Goal: Information Seeking & Learning: Learn about a topic

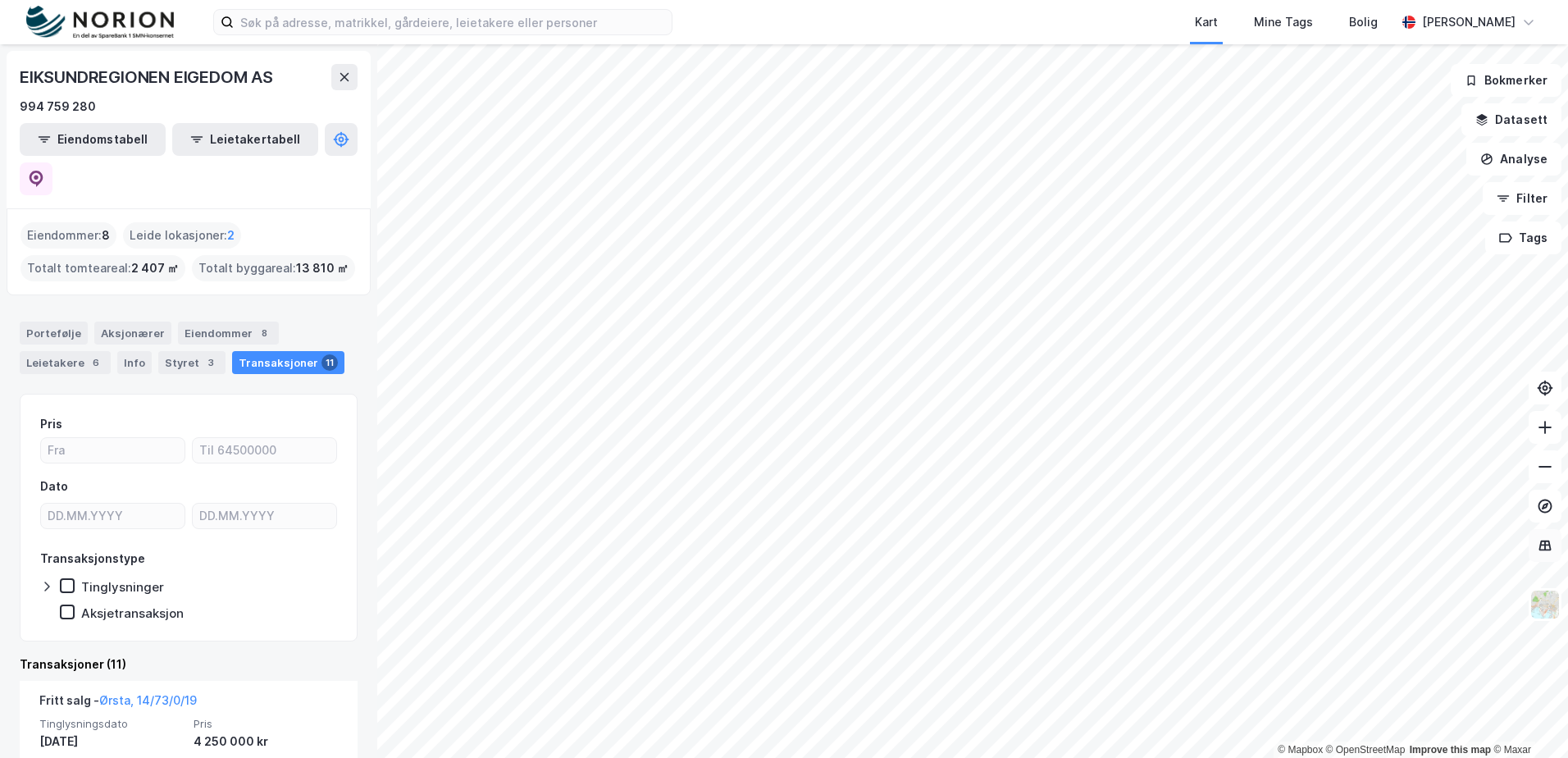
click at [1549, 543] on icon at bounding box center [1545, 545] width 13 height 11
click at [1546, 535] on button at bounding box center [1544, 545] width 32 height 32
click at [1547, 610] on img at bounding box center [1545, 605] width 31 height 31
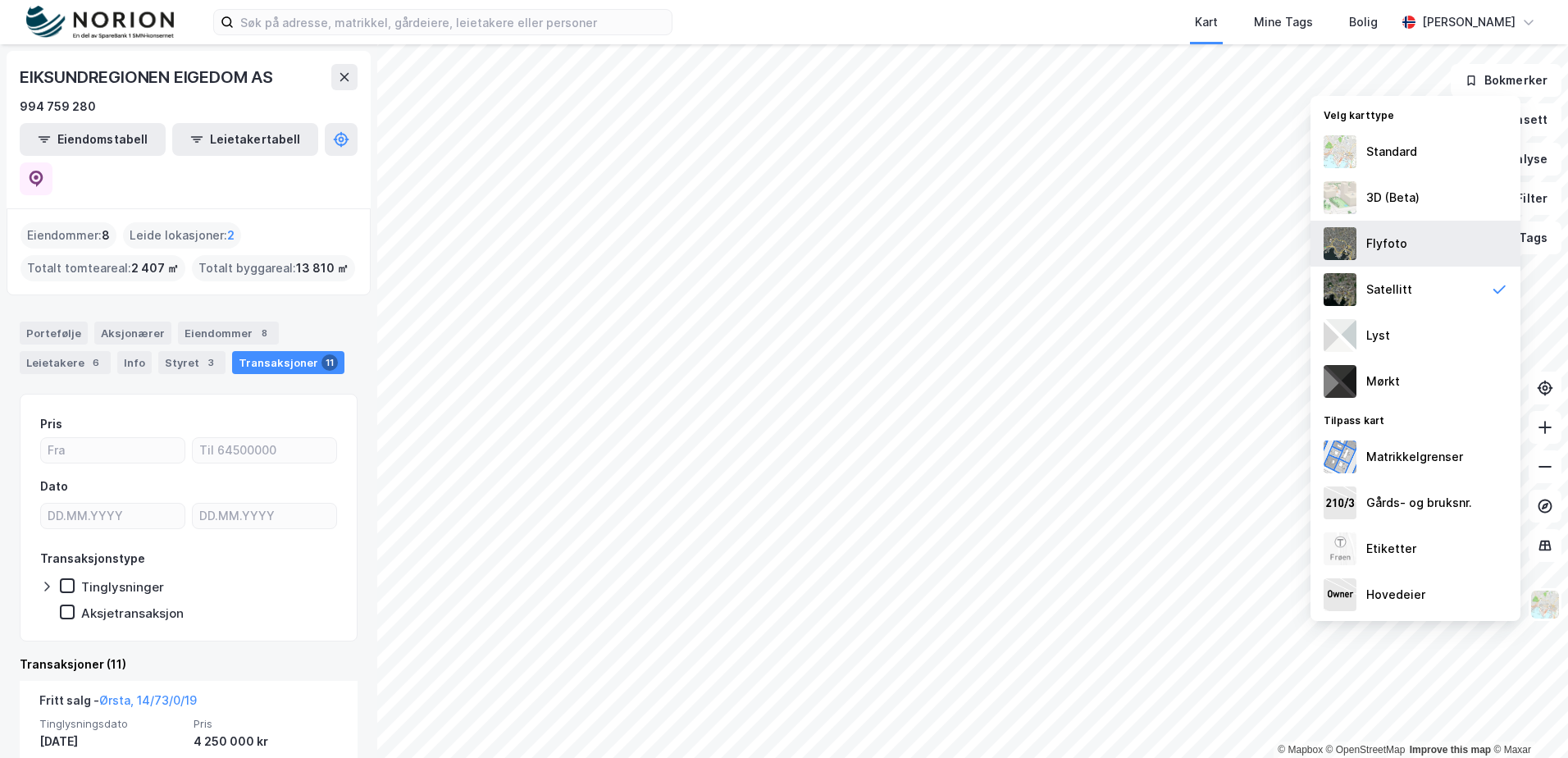
click at [1410, 241] on div "Flyfoto" at bounding box center [1416, 244] width 210 height 46
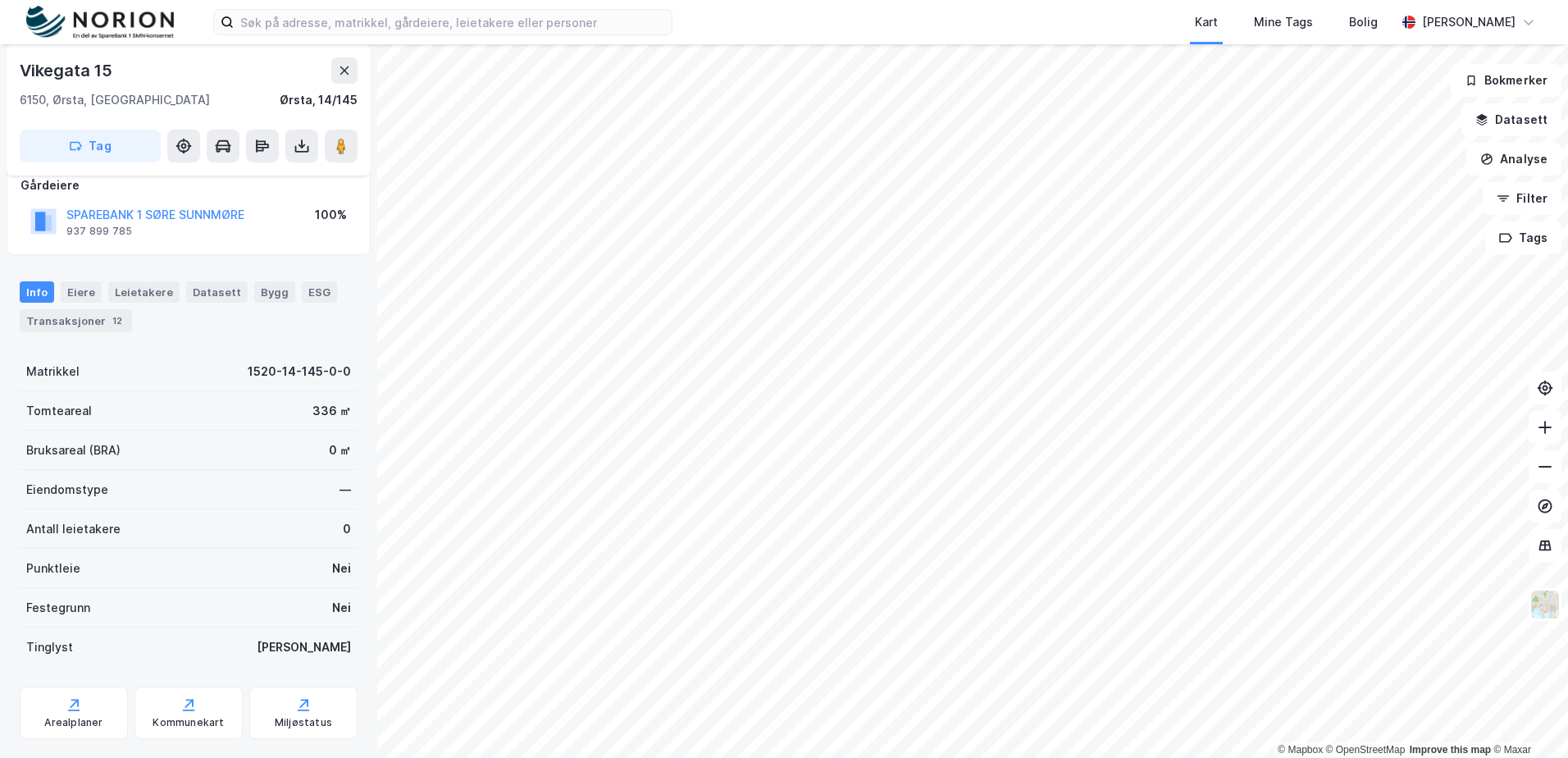
scroll to position [134, 0]
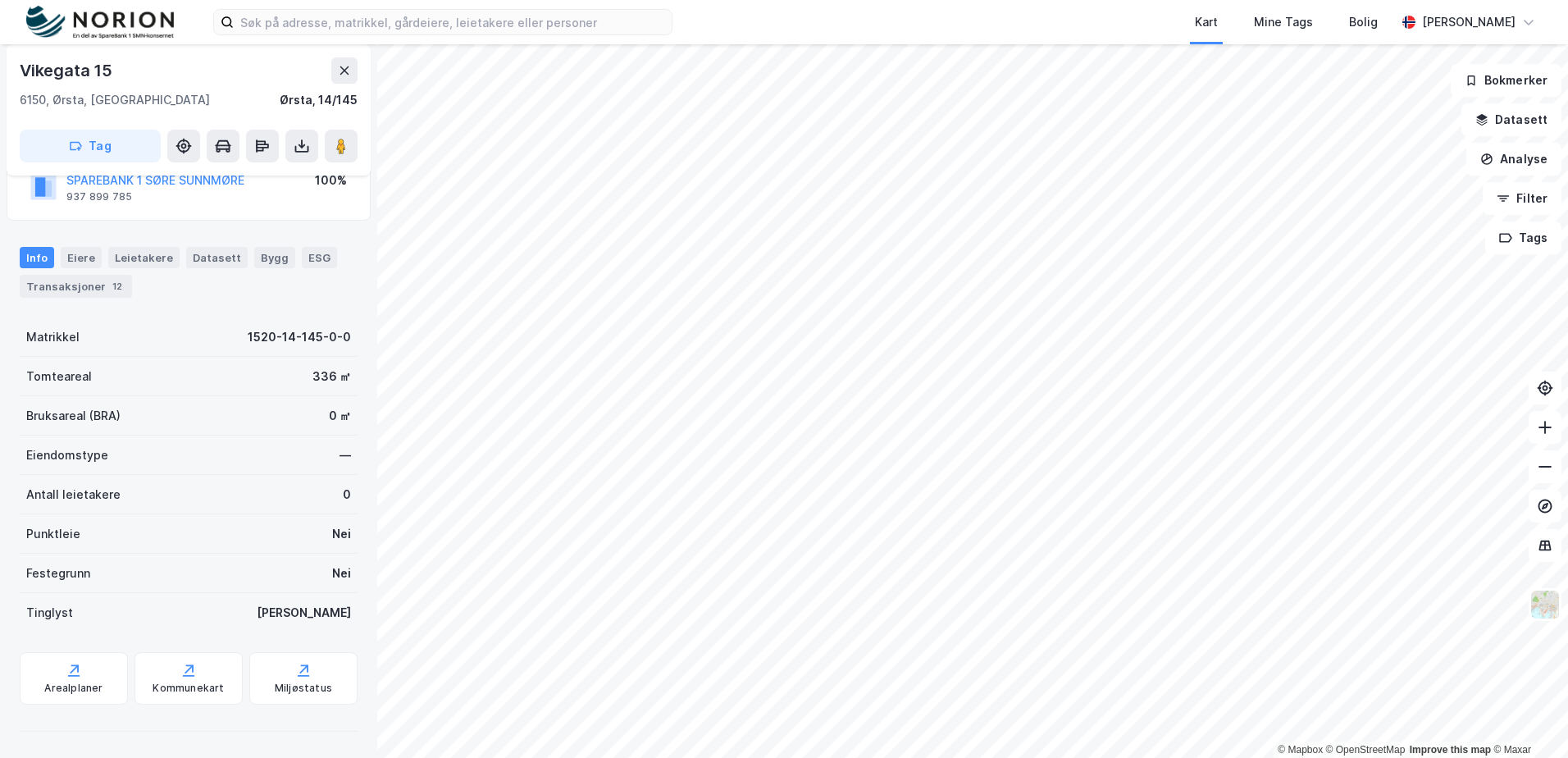
click at [56, 713] on div "Matrikkel 1520-14-145-0-0 Tomteareal 336 ㎡ Bruksareal (BRA) 0 ㎡ Eiendomstype — …" at bounding box center [189, 527] width 338 height 421
click at [60, 690] on div "Arealplaner" at bounding box center [73, 687] width 58 height 13
click at [1516, 124] on button "Datasett" at bounding box center [1512, 119] width 100 height 32
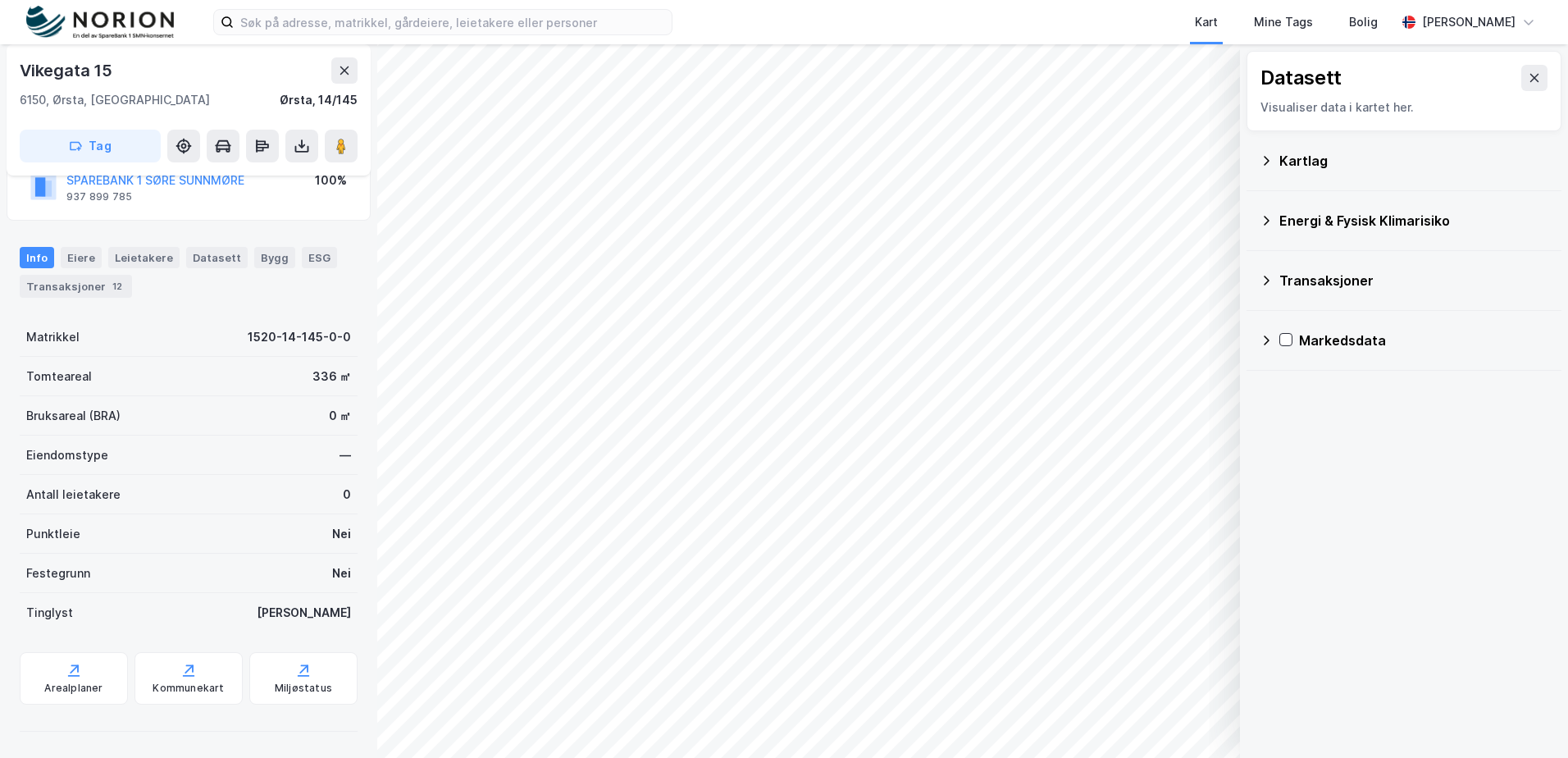
click at [1277, 167] on div "Kartlag" at bounding box center [1404, 161] width 289 height 39
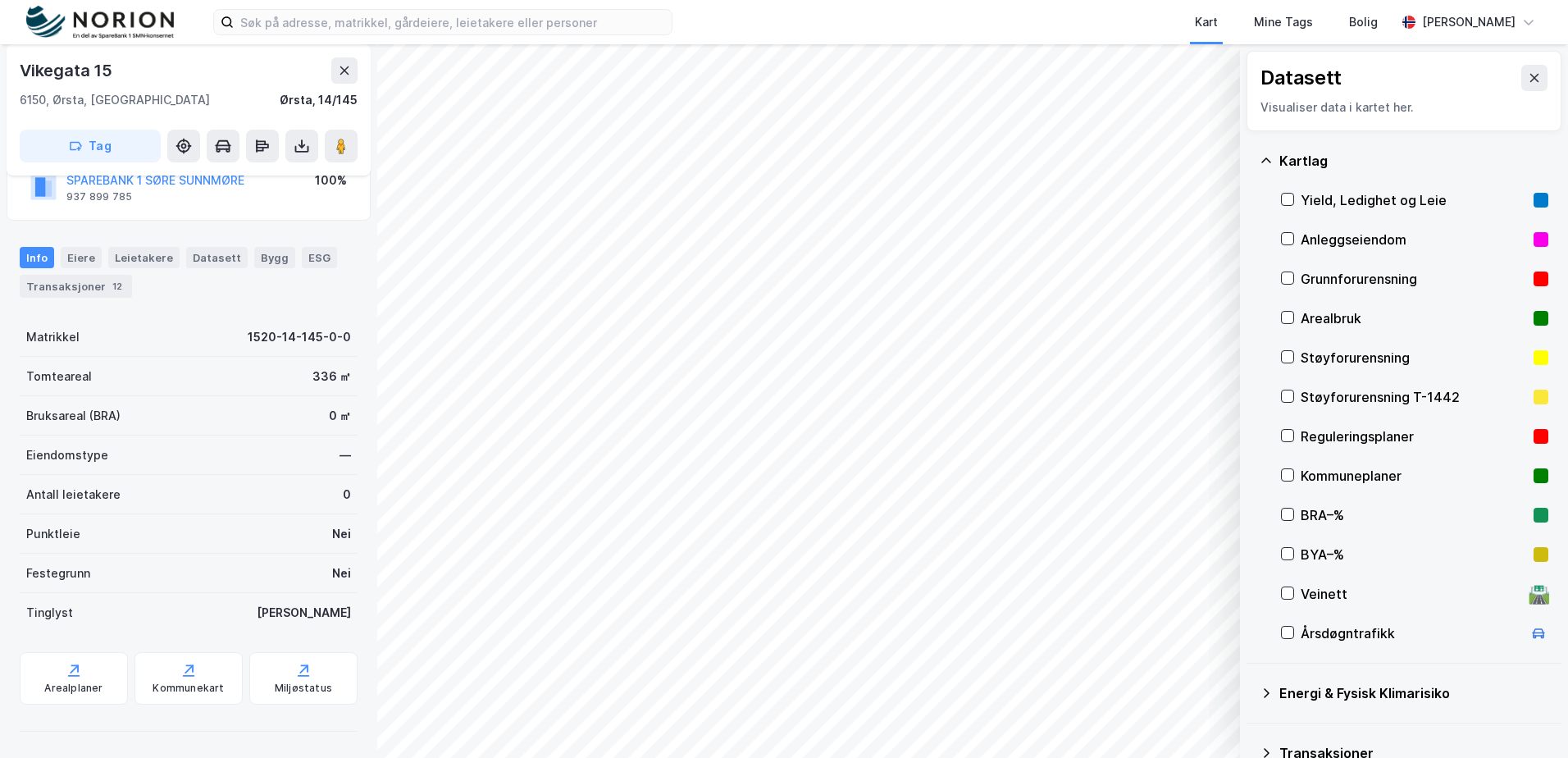
click at [1328, 439] on div "Reguleringsplaner" at bounding box center [1414, 436] width 227 height 20
click at [341, 146] on image at bounding box center [341, 145] width 10 height 17
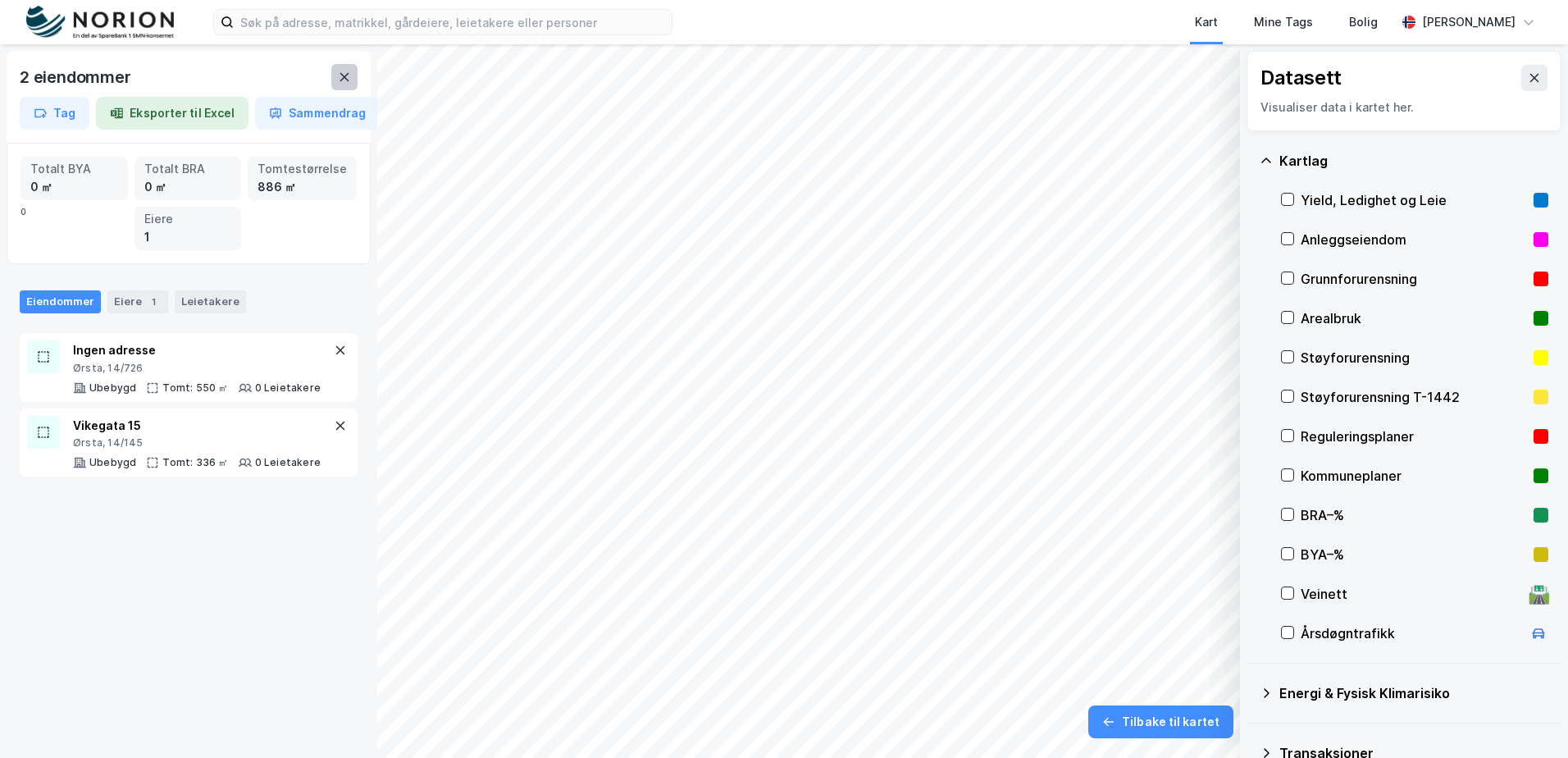
click at [345, 82] on icon at bounding box center [344, 77] width 13 height 13
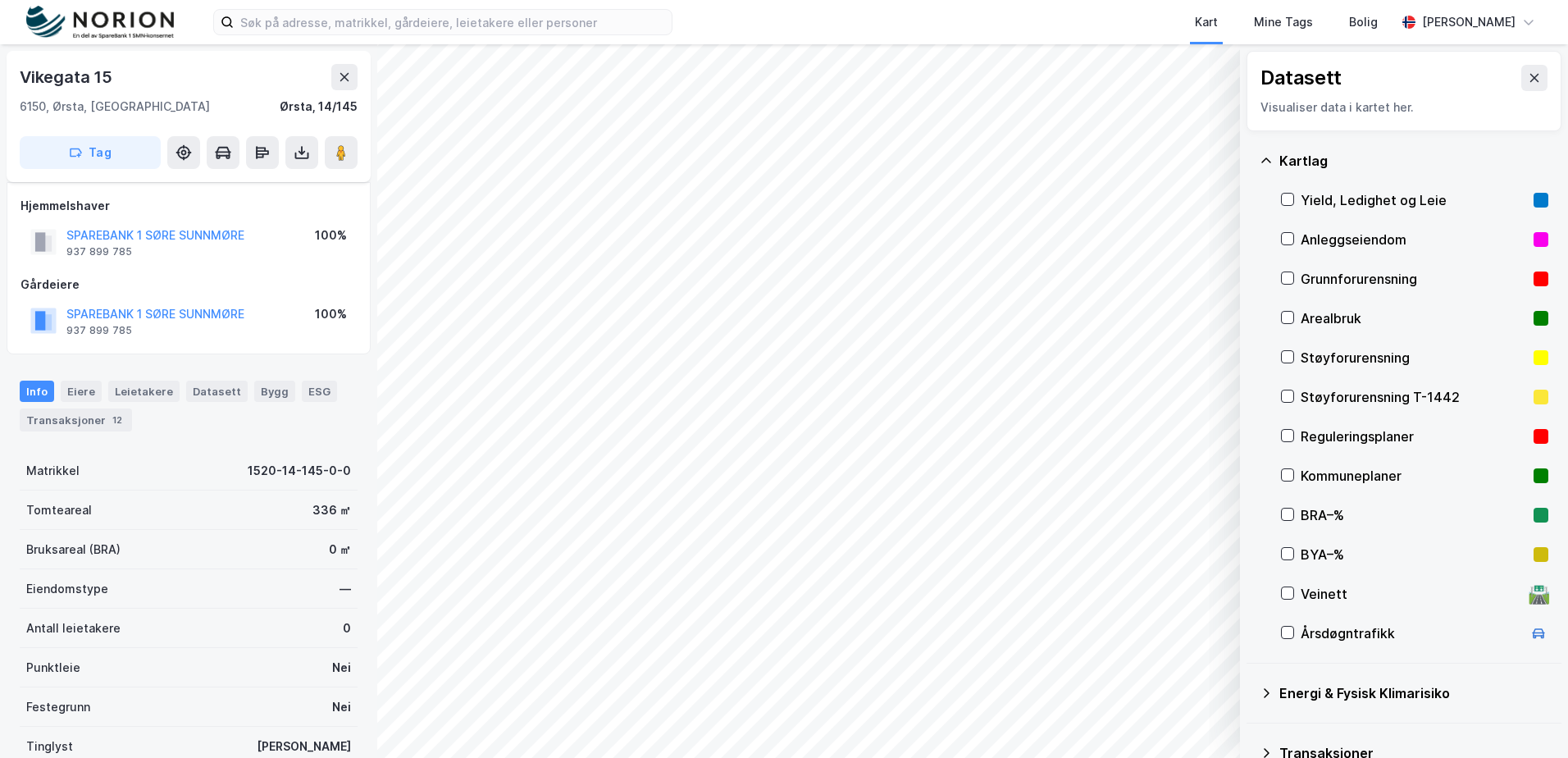
scroll to position [134, 0]
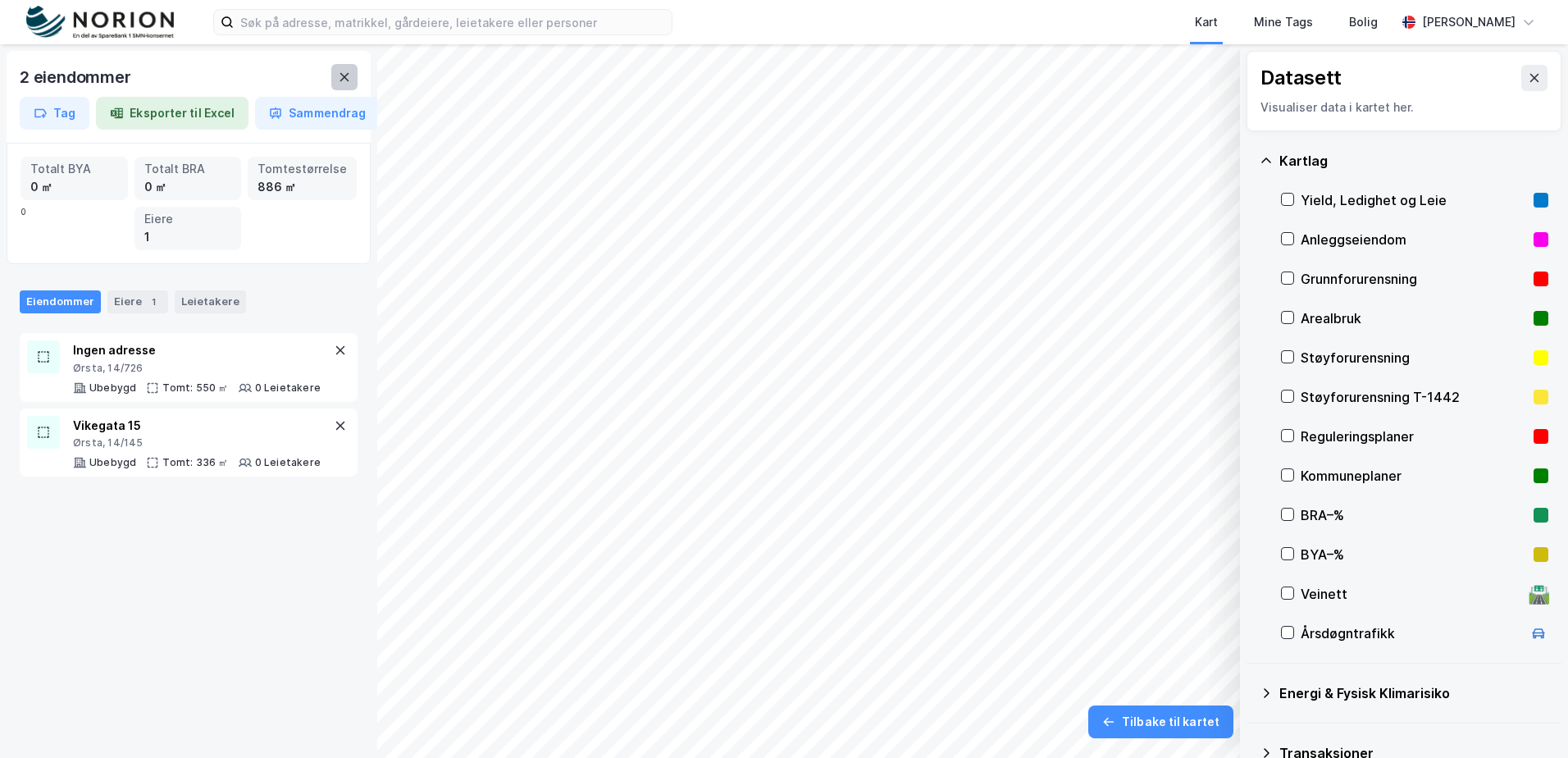
click at [338, 79] on icon at bounding box center [344, 77] width 13 height 13
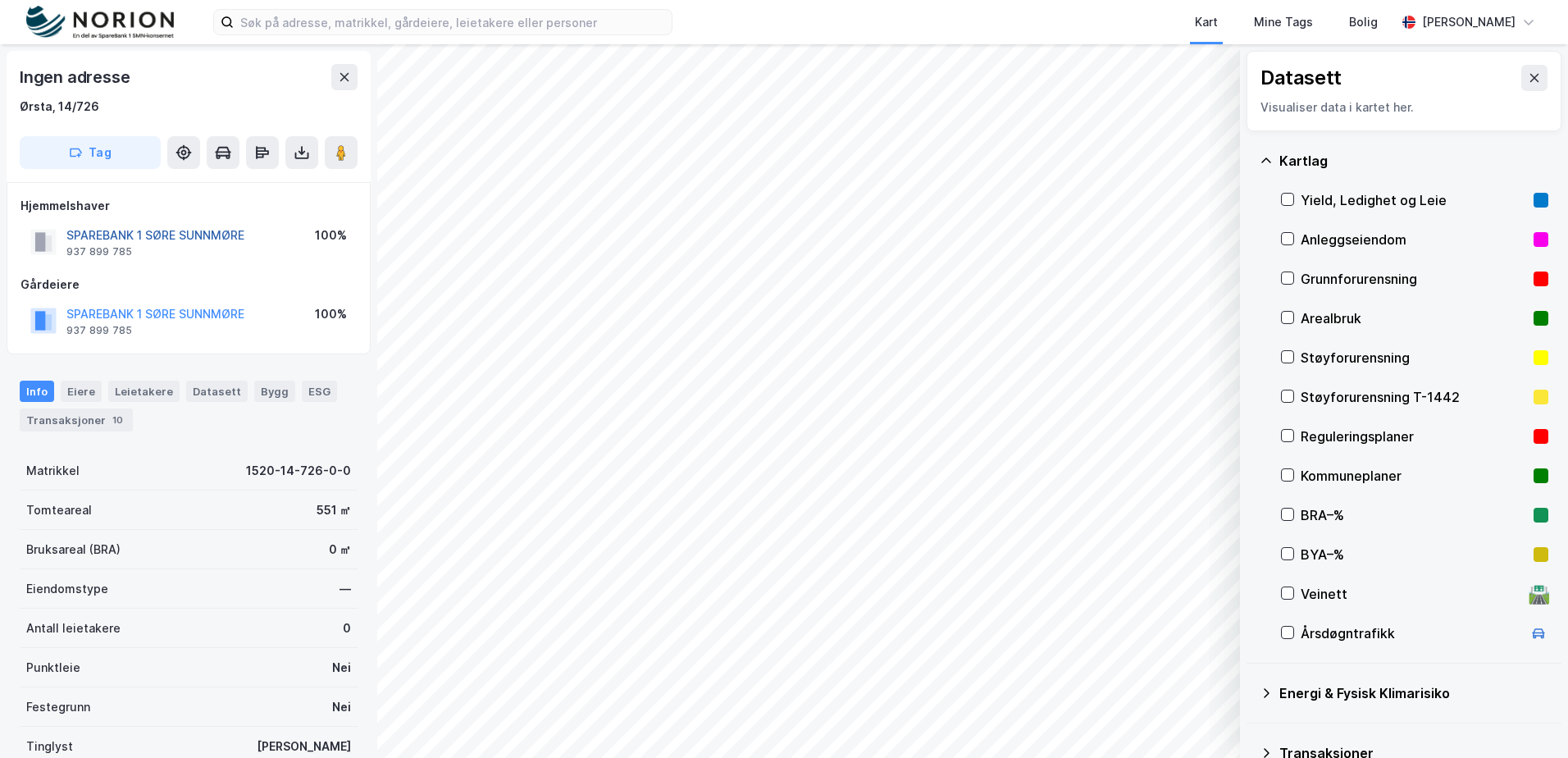
click at [0, 0] on button "SPAREBANK 1 SØRE SUNNMØRE" at bounding box center [0, 0] width 0 height 0
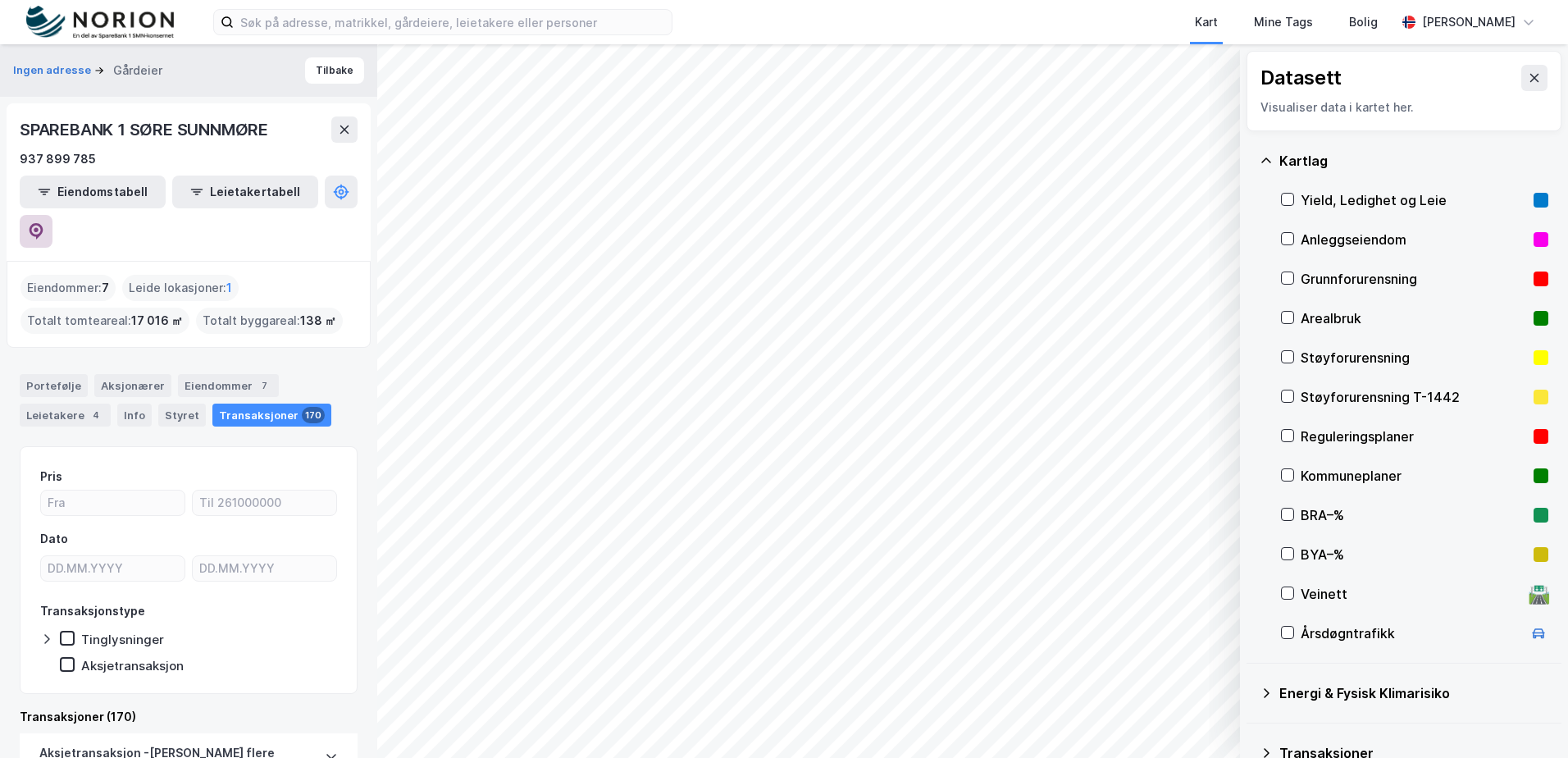
click at [44, 223] on icon at bounding box center [35, 231] width 17 height 17
click at [350, 130] on icon at bounding box center [344, 129] width 13 height 13
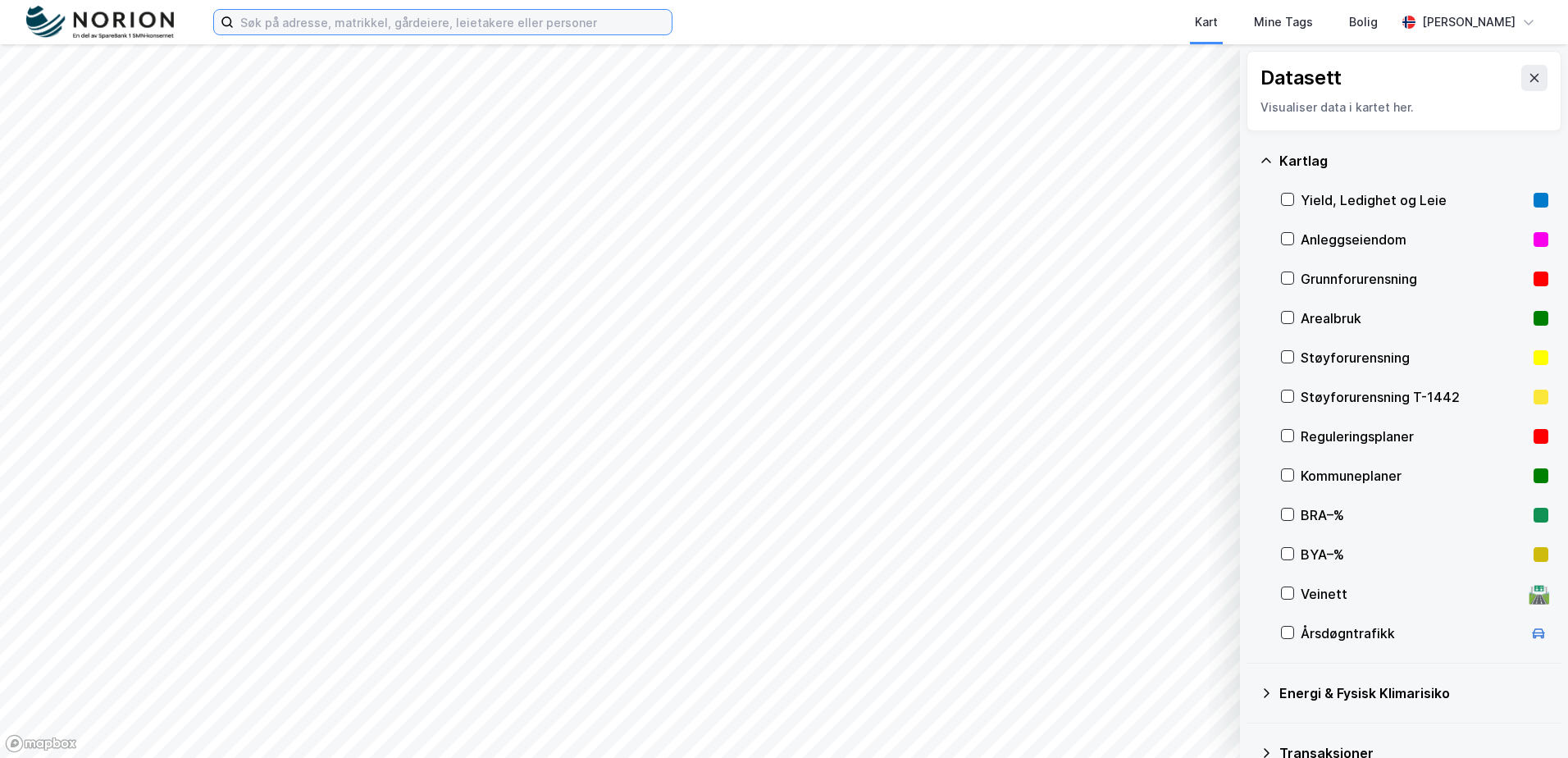
click at [312, 32] on input at bounding box center [453, 22] width 438 height 25
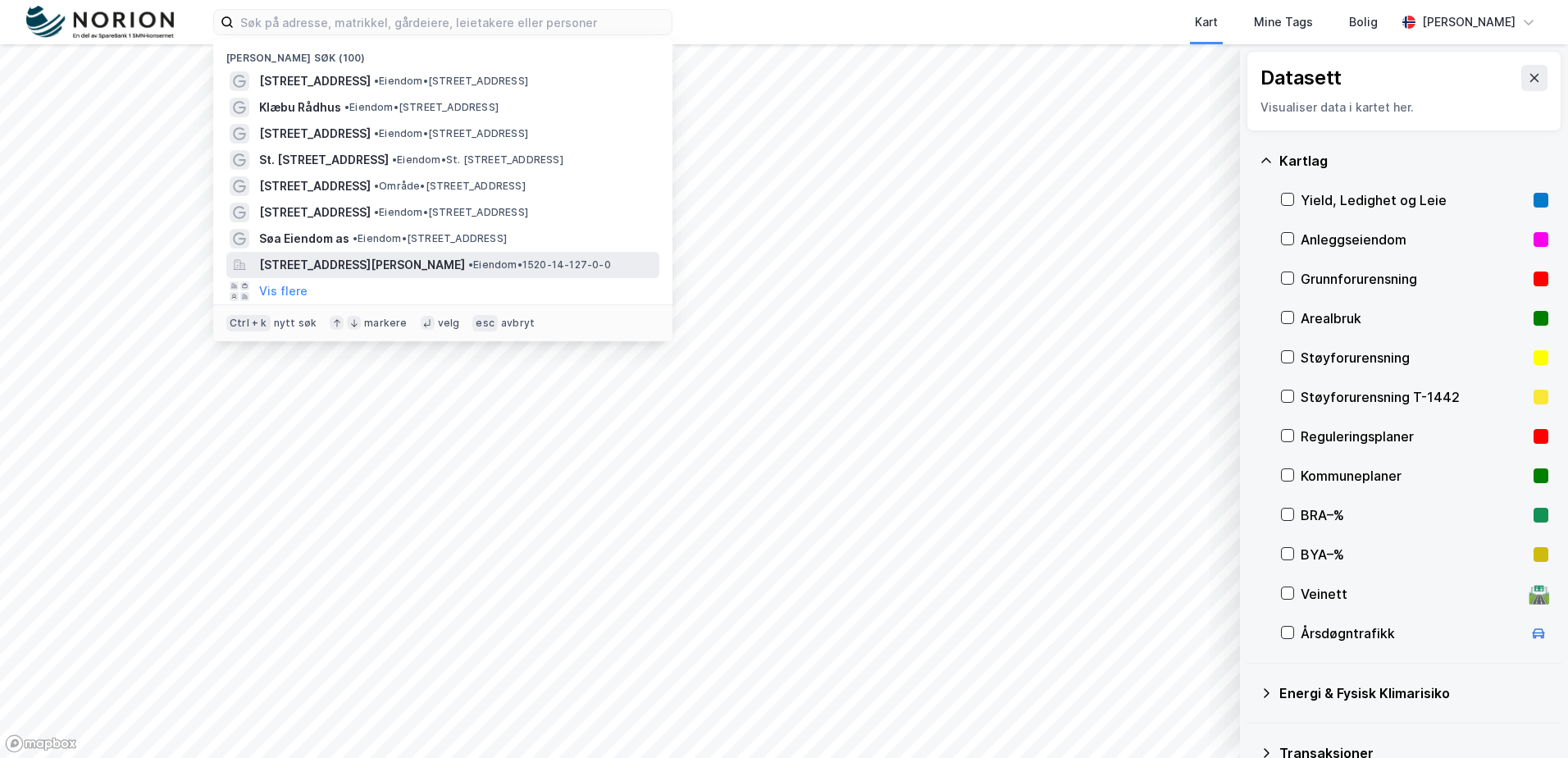
click at [322, 261] on span "[STREET_ADDRESS][PERSON_NAME]" at bounding box center [362, 265] width 206 height 20
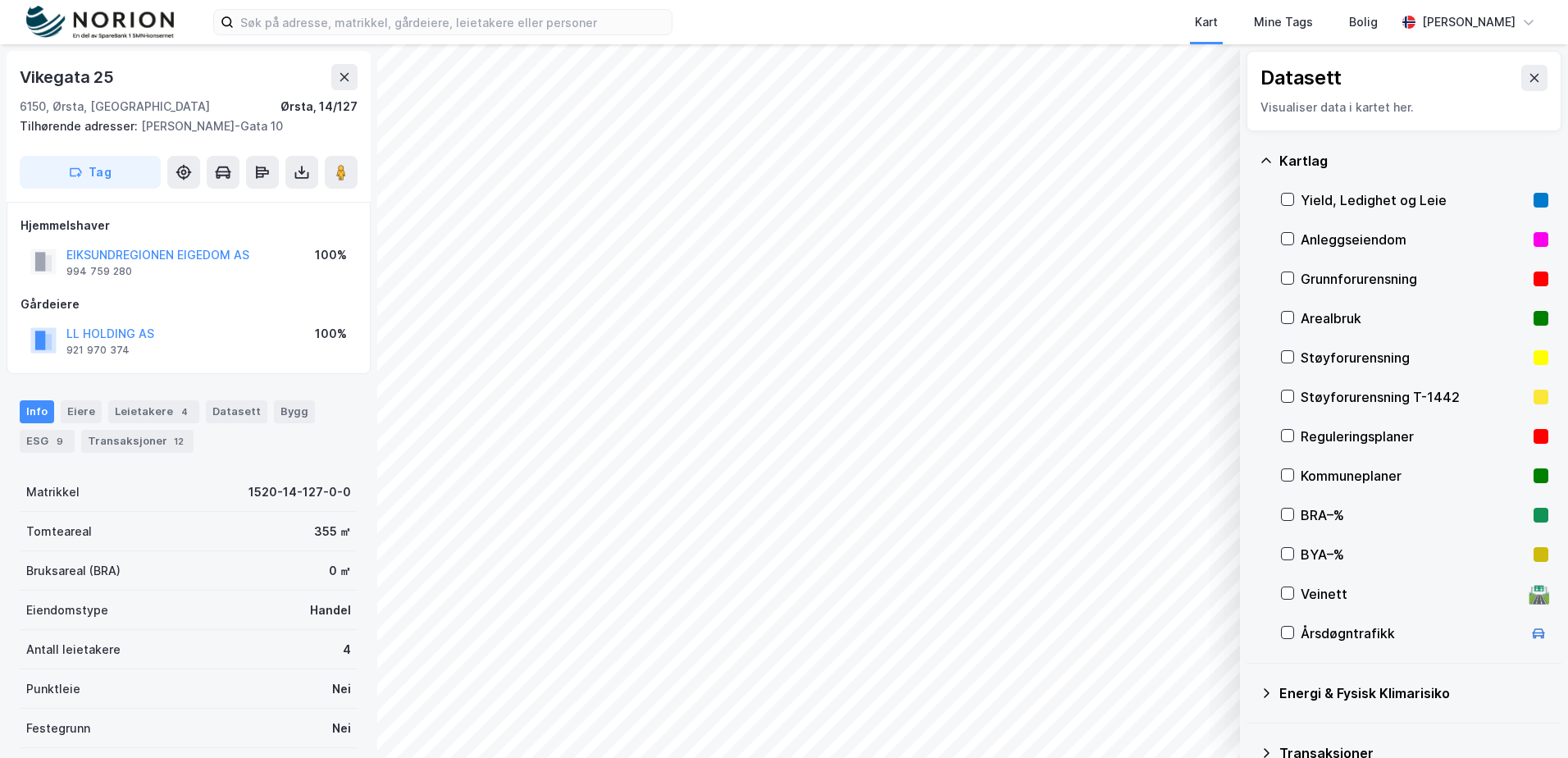
scroll to position [2, 0]
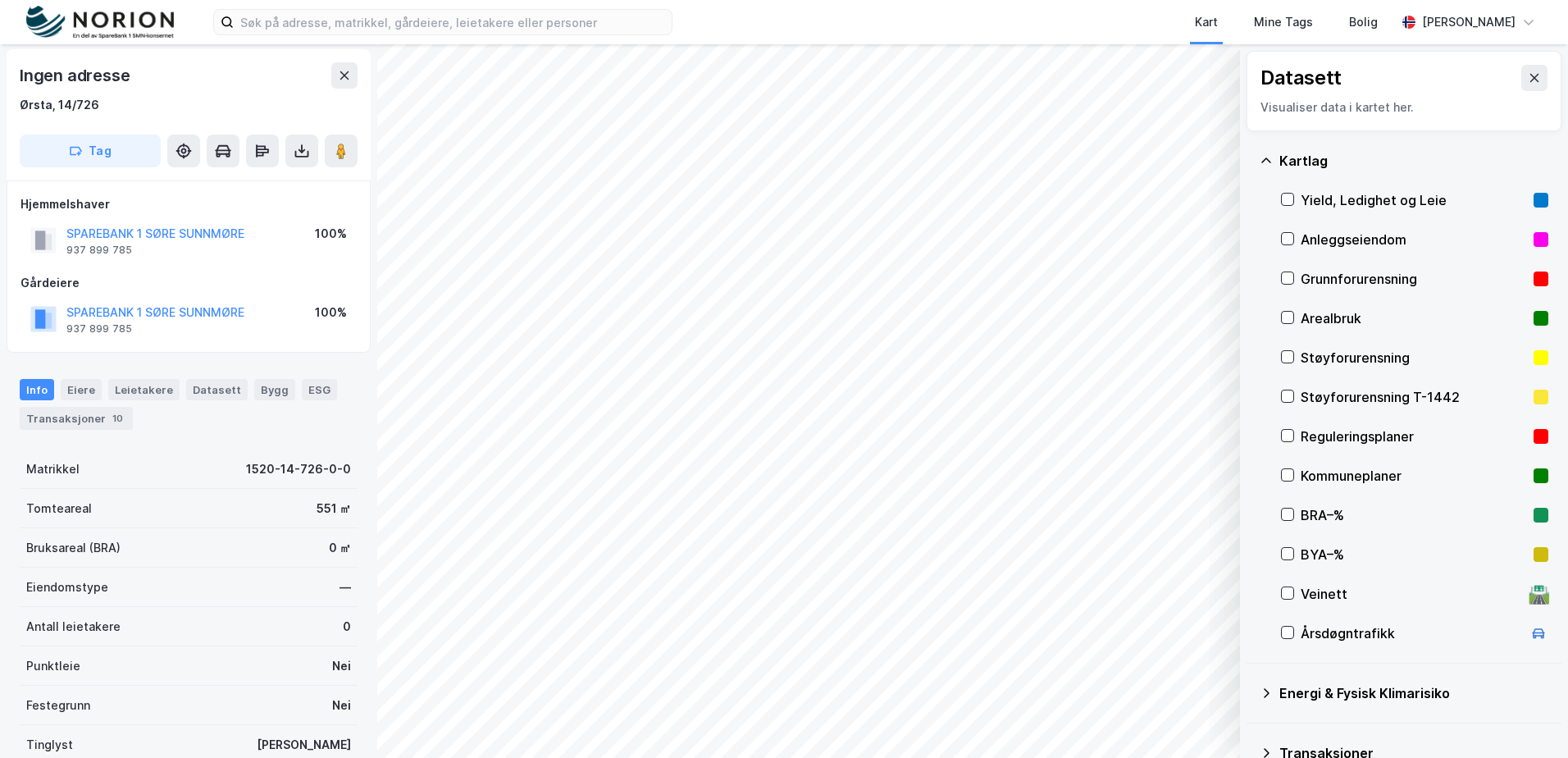
scroll to position [2, 0]
drag, startPoint x: 263, startPoint y: 237, endPoint x: 62, endPoint y: 233, distance: 201.0
click at [62, 233] on div "SPAREBANK 1 SØRE SUNNMØRE 937 899 785 100%" at bounding box center [189, 241] width 336 height 39
copy button "SPAREBANK 1 SØRE SUNNMØRE"
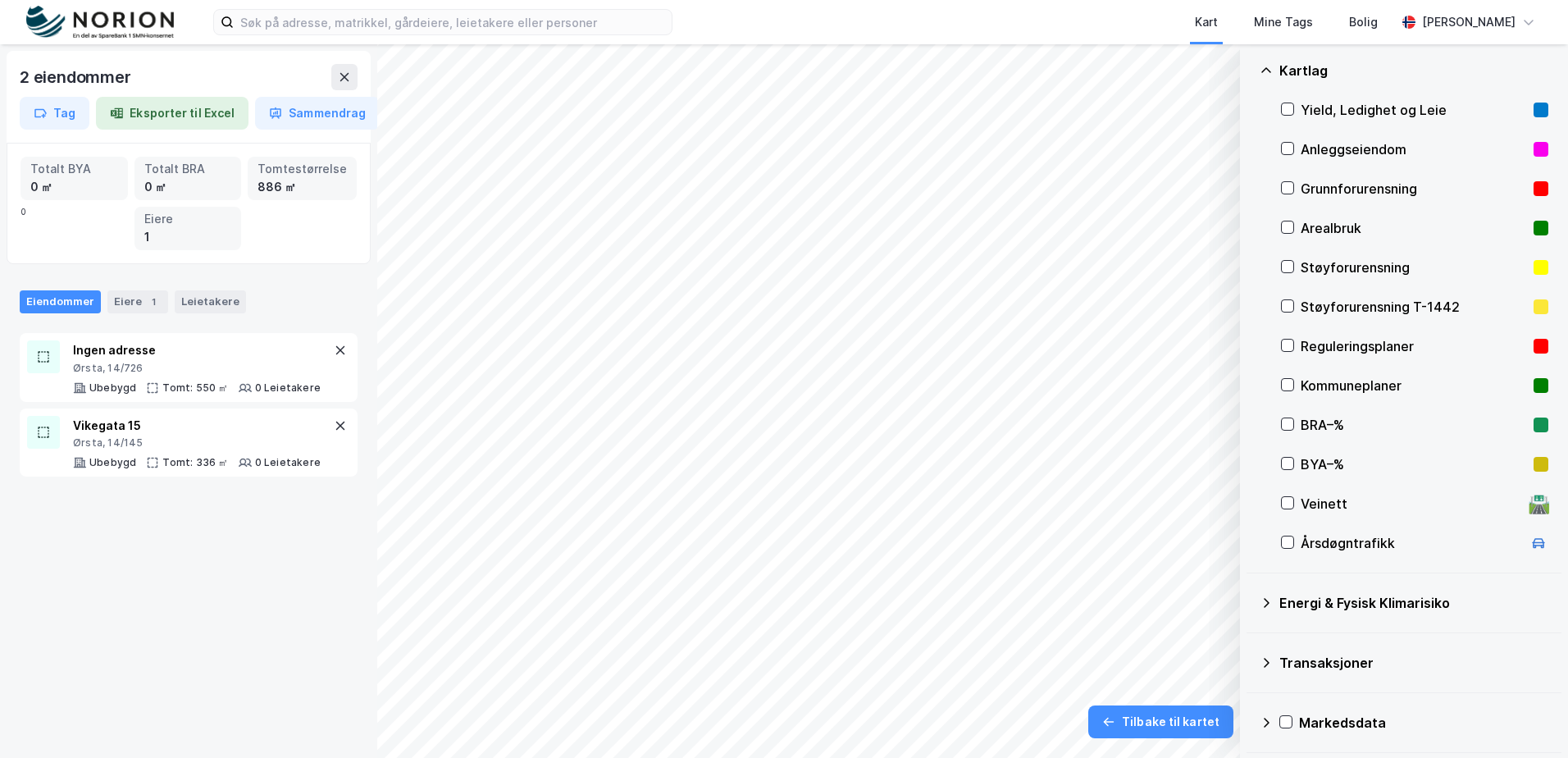
scroll to position [92, 0]
click at [1347, 654] on div "Transaksjoner" at bounding box center [1414, 661] width 269 height 20
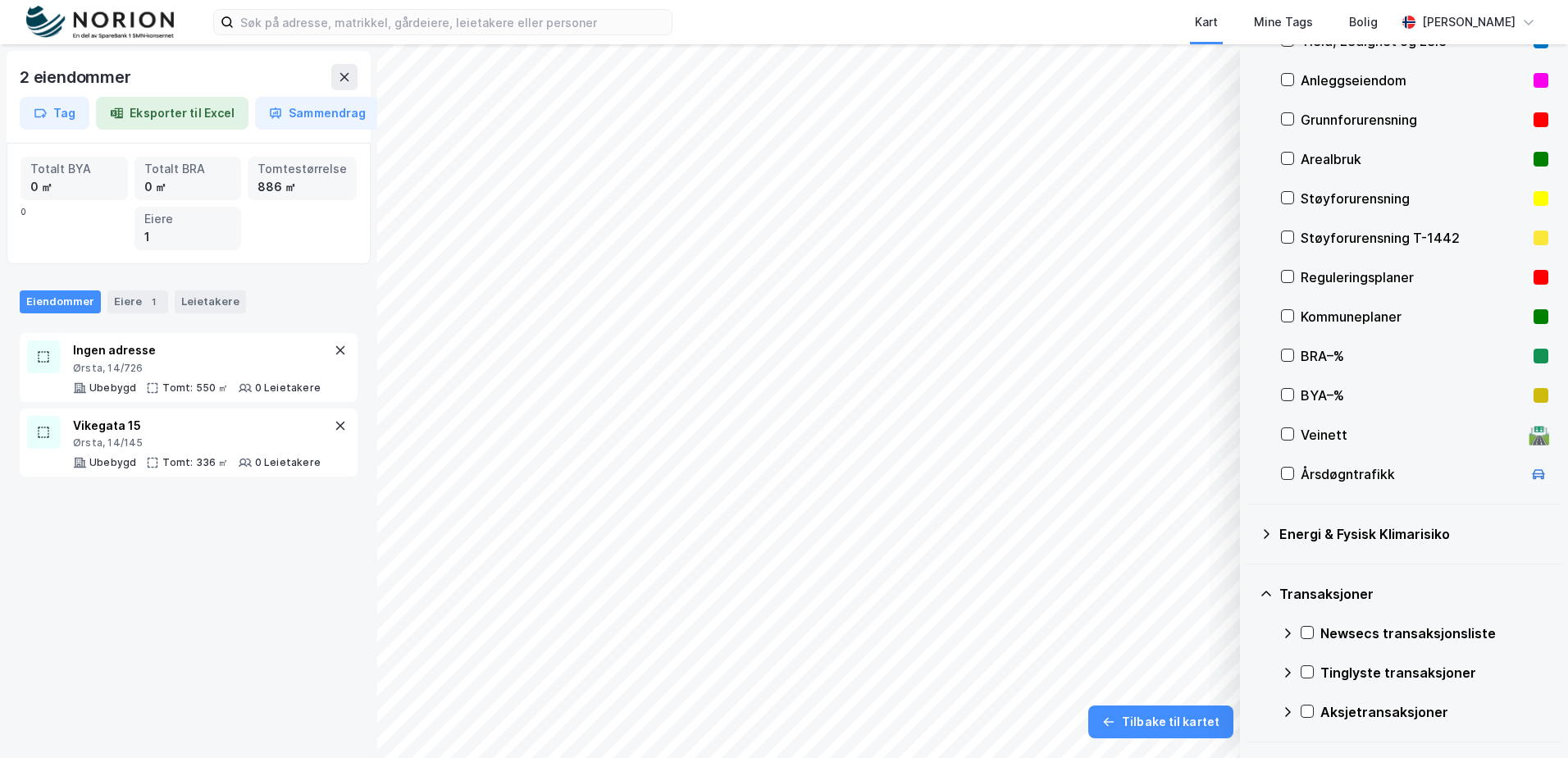
scroll to position [210, 0]
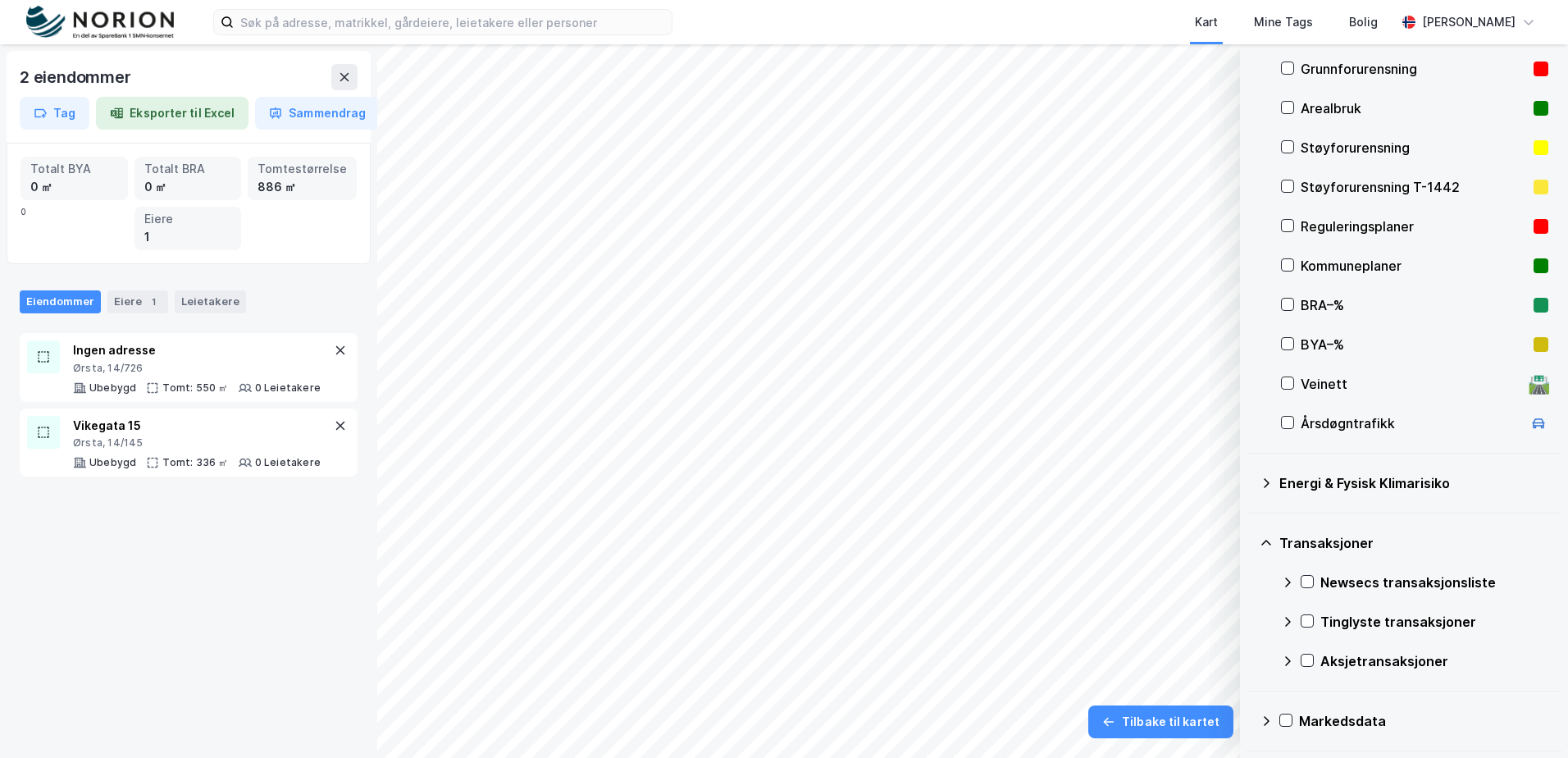
click at [1315, 611] on div "Tinglyste transaksjoner" at bounding box center [1415, 622] width 267 height 39
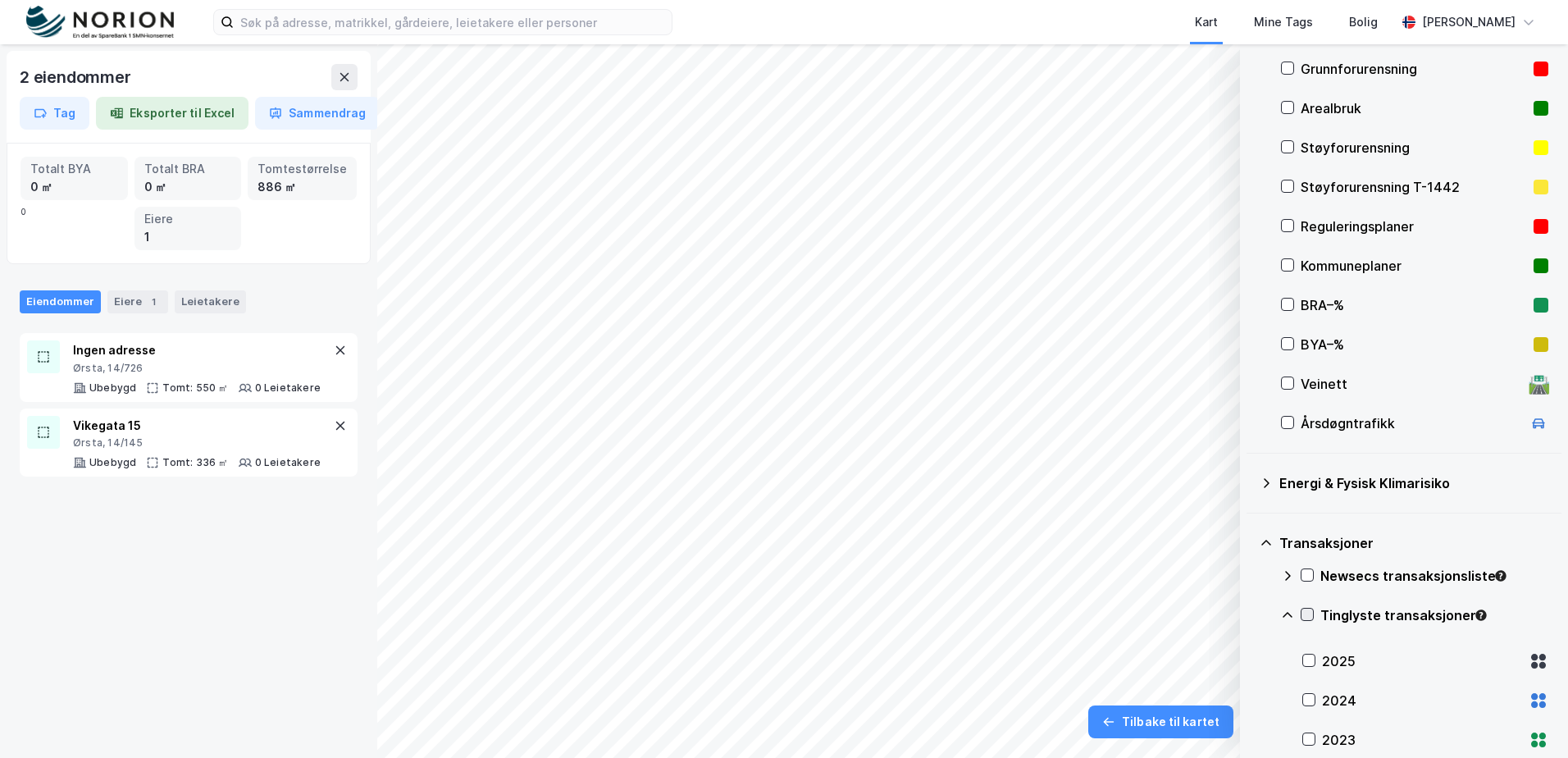
click at [1312, 617] on icon at bounding box center [1308, 615] width 12 height 12
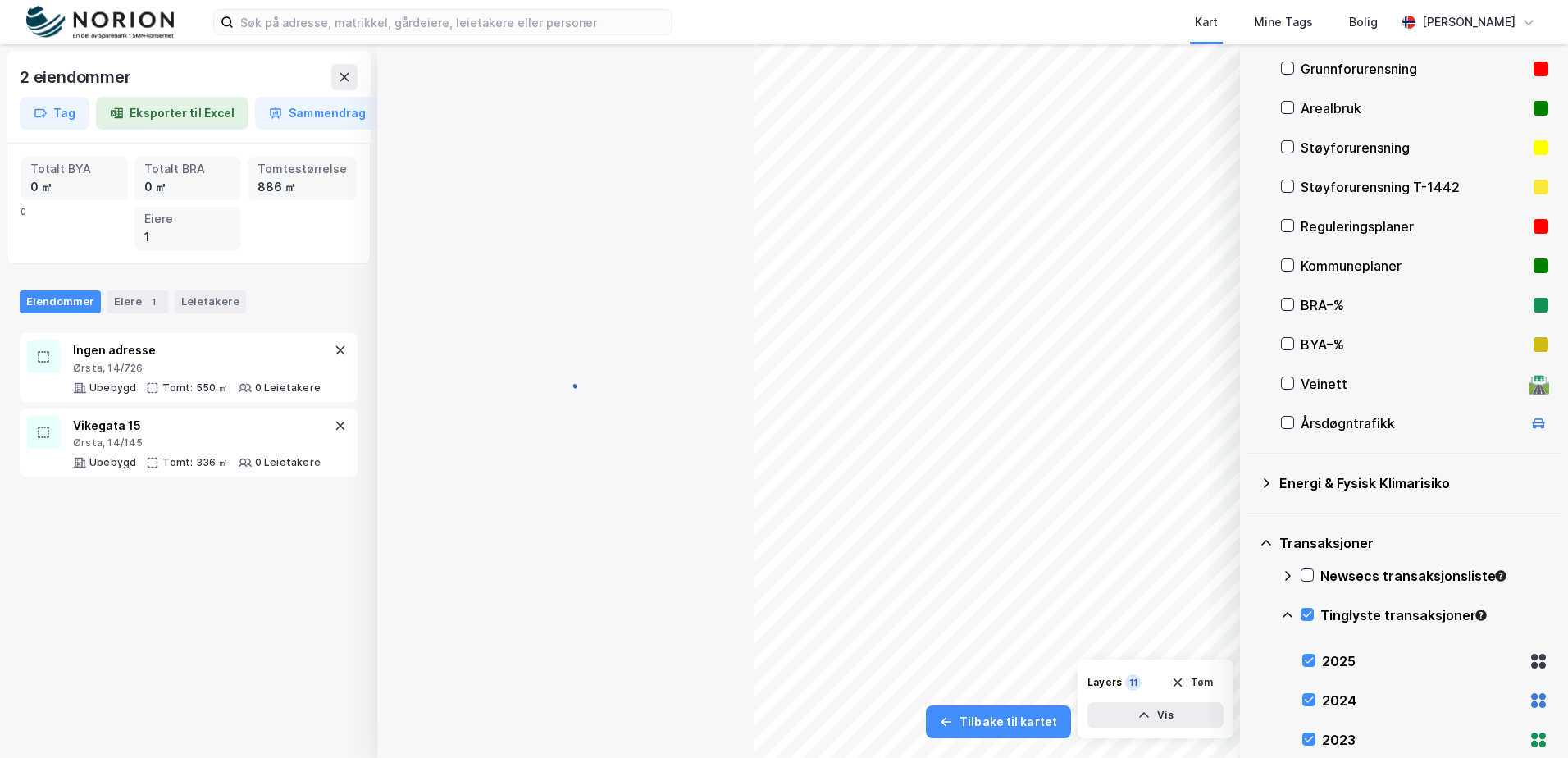
scroll to position [2, 0]
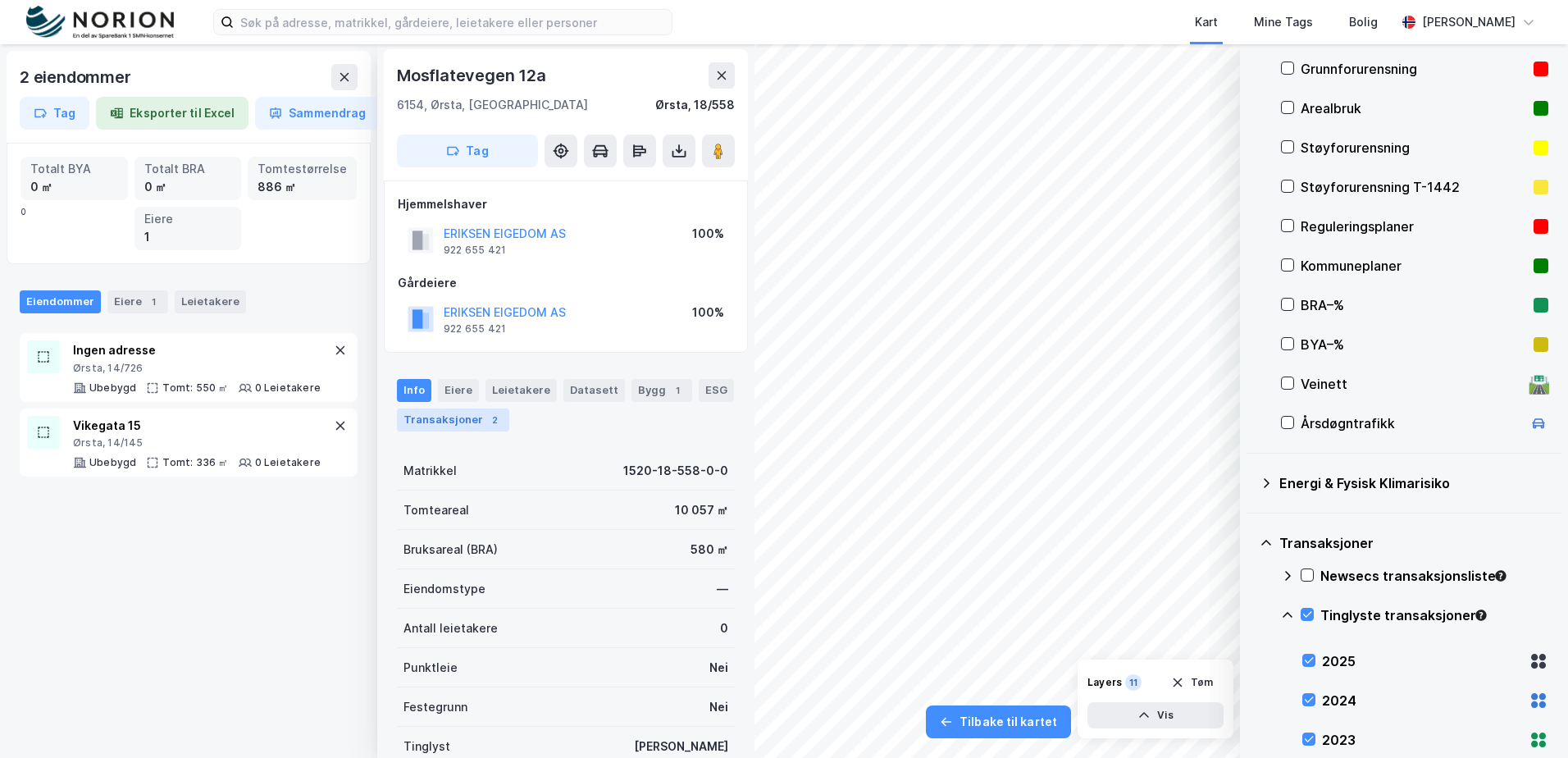
click at [472, 419] on div "Transaksjoner 2" at bounding box center [453, 419] width 112 height 23
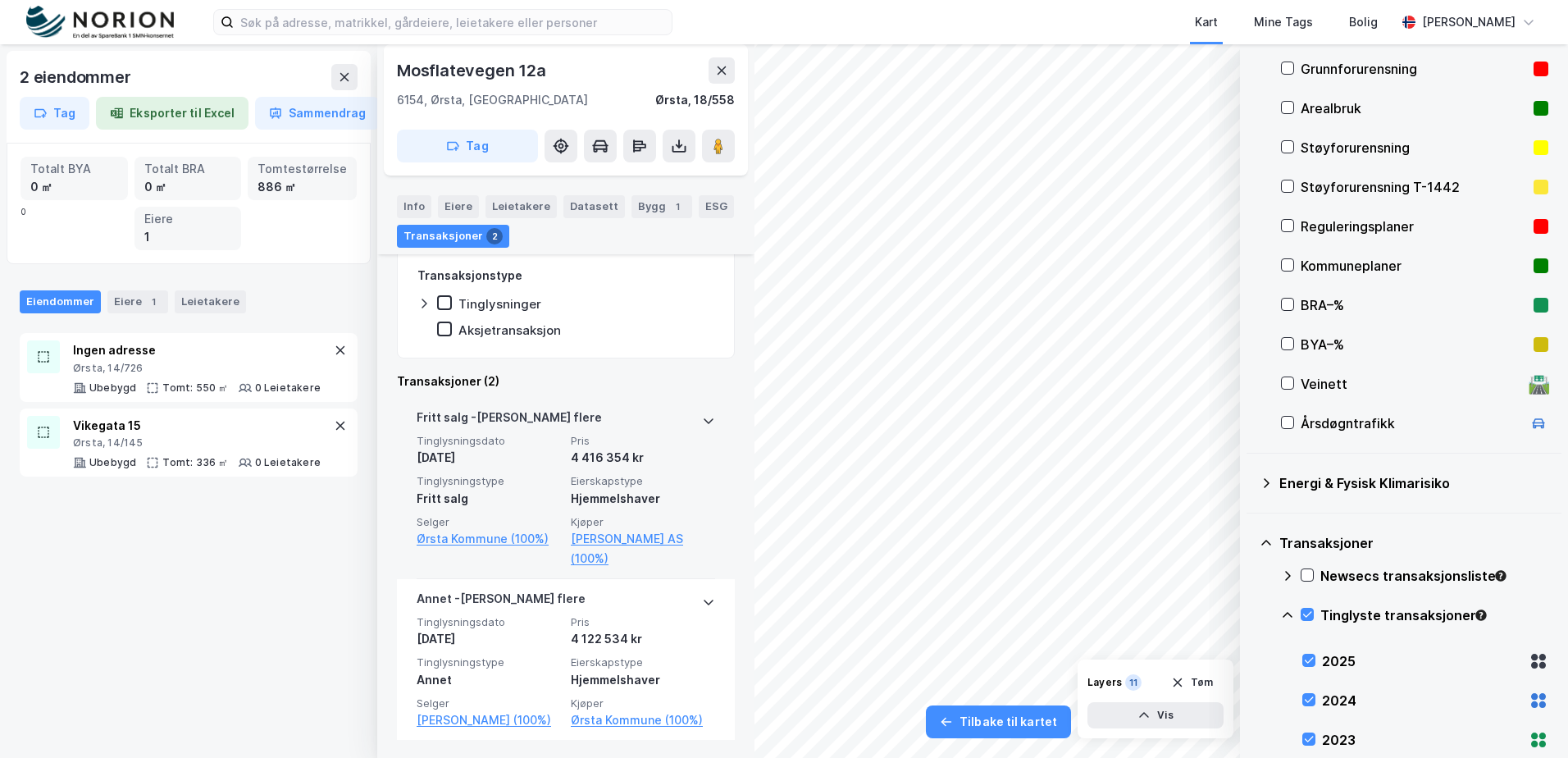
scroll to position [344, 0]
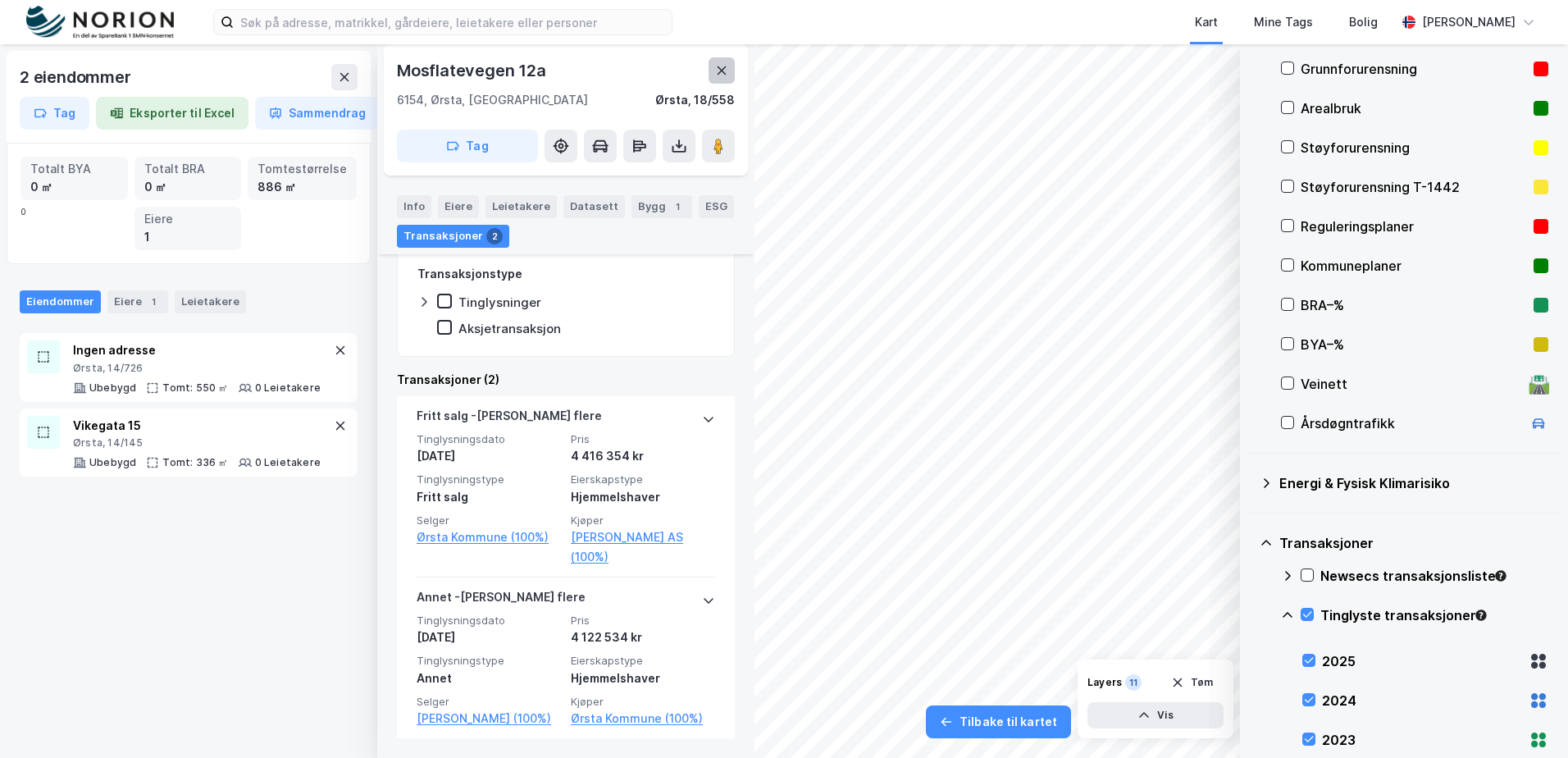
click at [721, 79] on button at bounding box center [722, 70] width 27 height 27
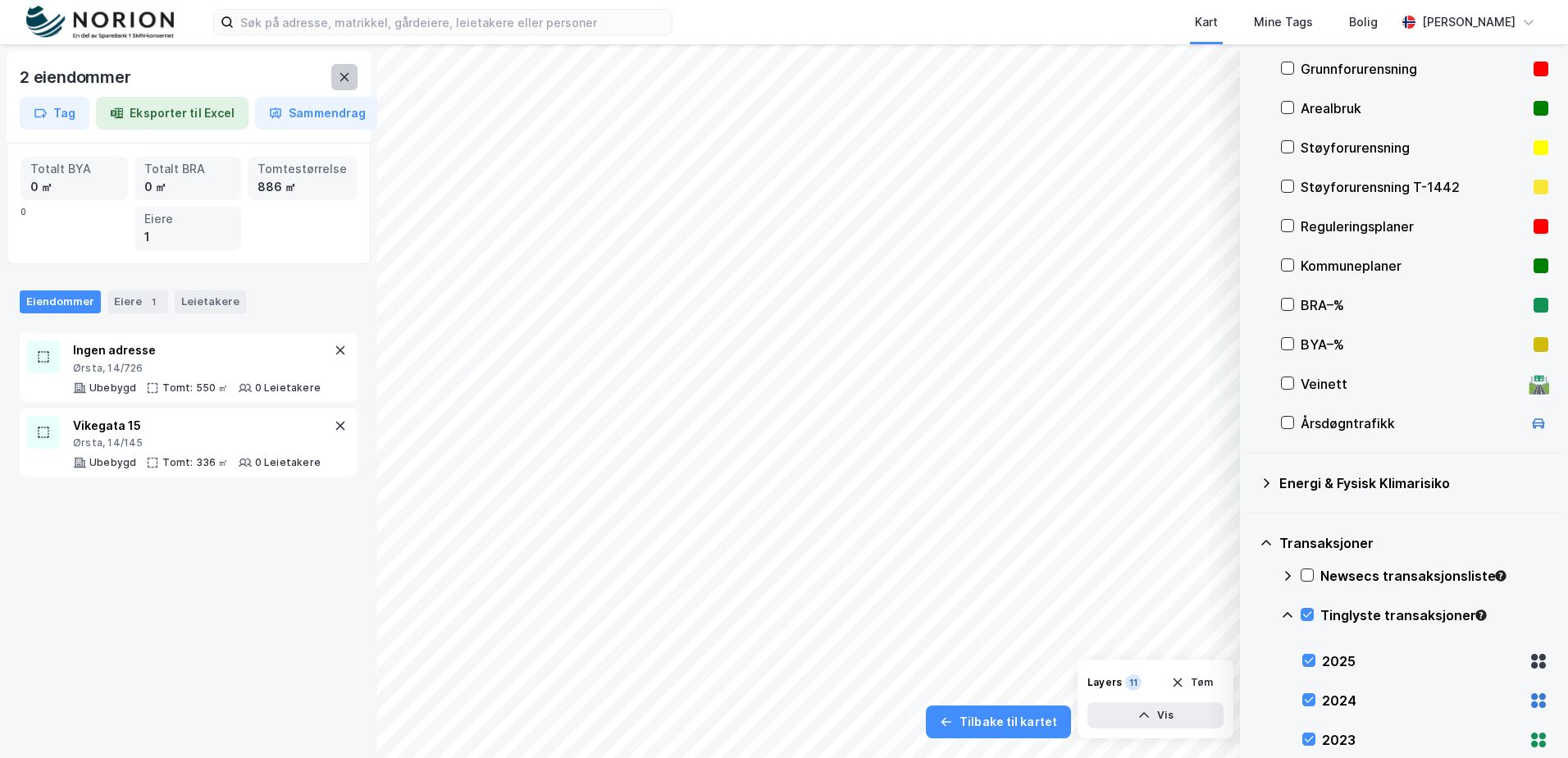
click at [349, 87] on button at bounding box center [344, 77] width 27 height 27
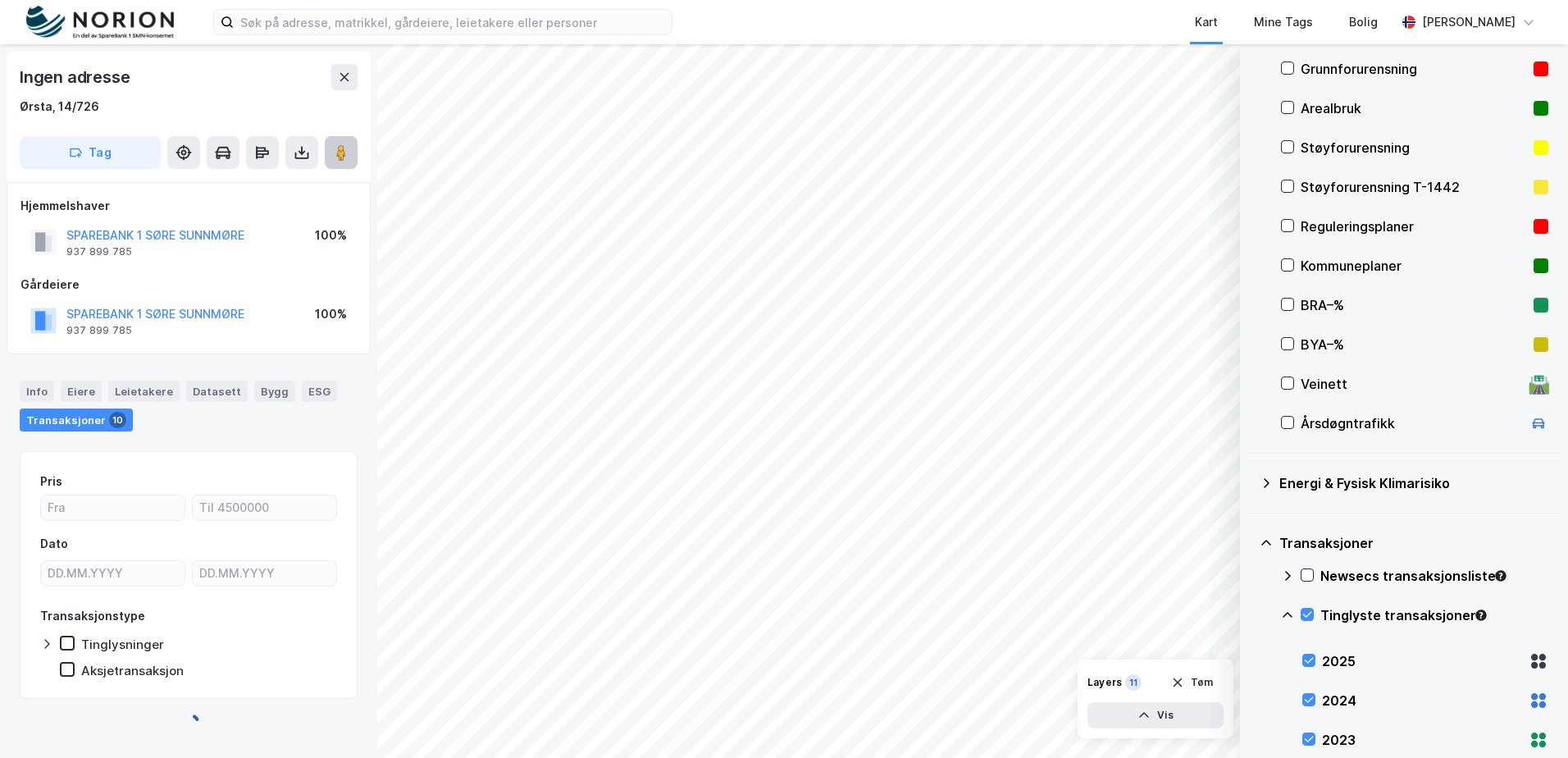
click at [341, 149] on image at bounding box center [341, 152] width 10 height 17
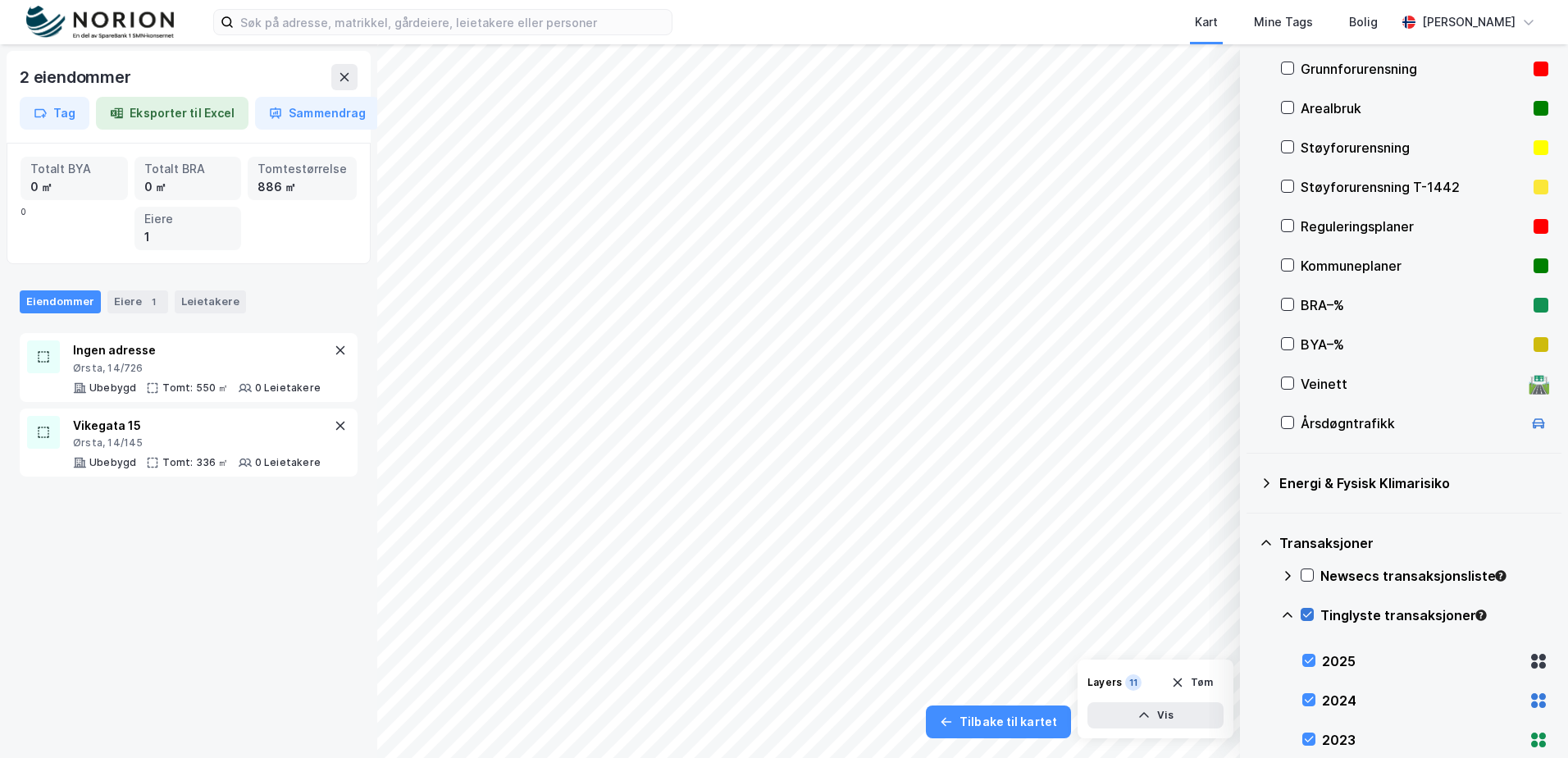
click at [1313, 609] on icon at bounding box center [1308, 615] width 12 height 12
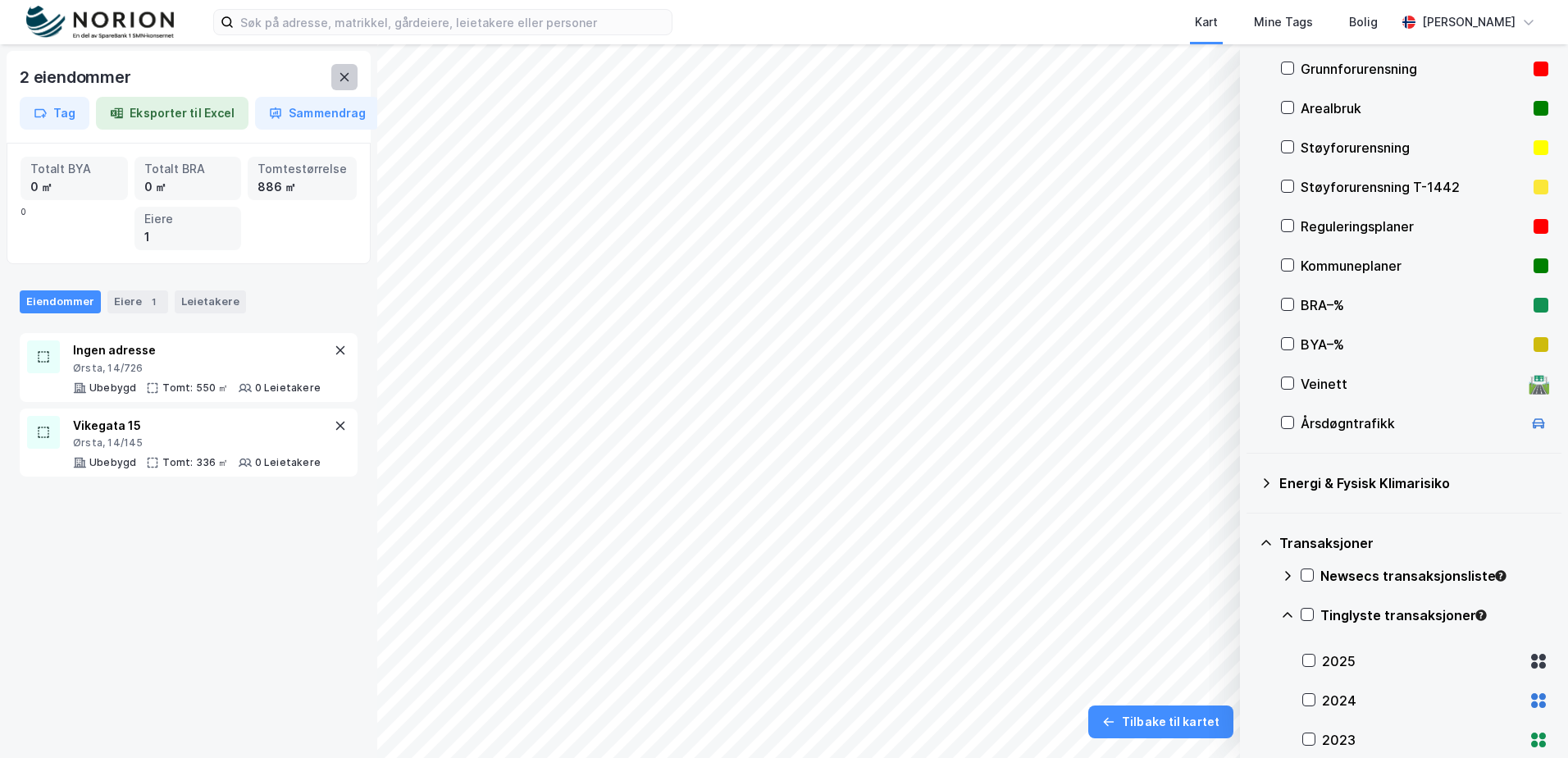
click at [348, 87] on button at bounding box center [344, 77] width 27 height 27
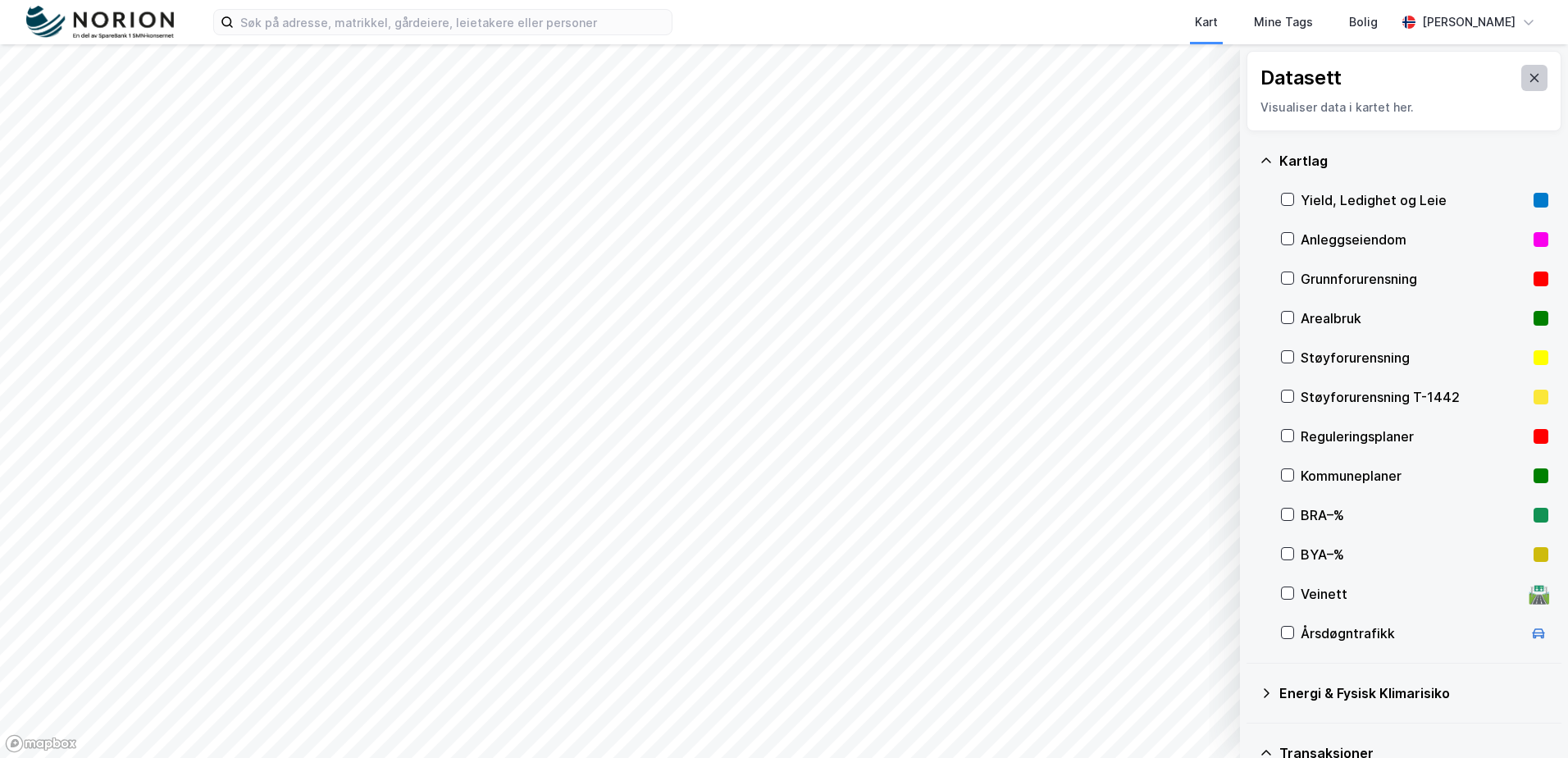
click at [1531, 75] on icon at bounding box center [1535, 78] width 9 height 8
